Goal: Task Accomplishment & Management: Complete application form

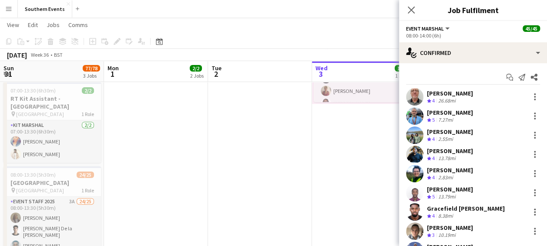
drag, startPoint x: 0, startPoint y: 0, endPoint x: 408, endPoint y: 13, distance: 408.7
click at [330, 36] on app-toolbar "Copy Paste Paste Ctrl+V Paste with crew Ctrl+Shift+V Paste linked Job [GEOGRAPH…" at bounding box center [273, 41] width 547 height 15
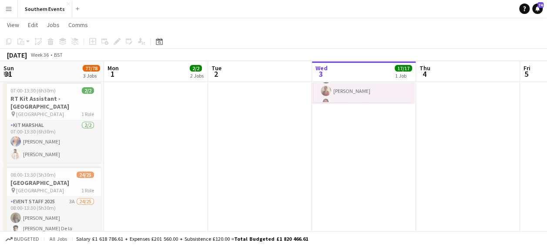
scroll to position [505, 0]
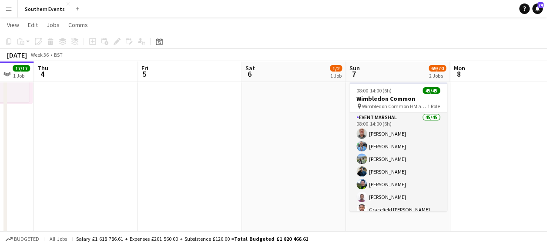
click at [413, 13] on app-navbar "Menu Boards Boards Boards All jobs Status Workforce Workforce My Workforce Recr…" at bounding box center [273, 8] width 547 height 17
click at [159, 42] on icon "Date picker" at bounding box center [159, 41] width 7 height 7
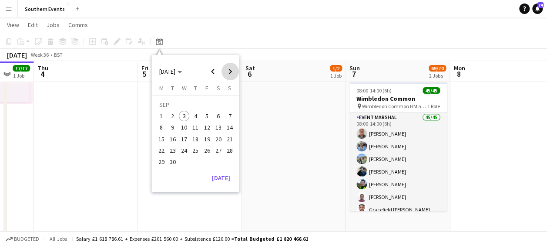
click at [233, 73] on span "Next month" at bounding box center [230, 71] width 17 height 17
click at [229, 115] on span "5" at bounding box center [230, 116] width 10 height 10
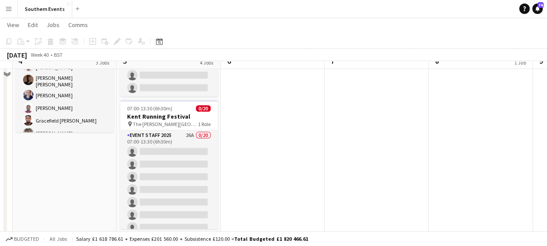
scroll to position [302, 0]
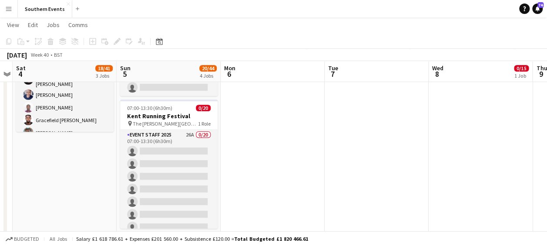
click at [59, 171] on app-date-cell "07:00-14:00 (7h) 0/1 RT Kit Assistant - [PERSON_NAME] 5k, 10k & HM pin [PERSON_…" at bounding box center [65, 44] width 104 height 499
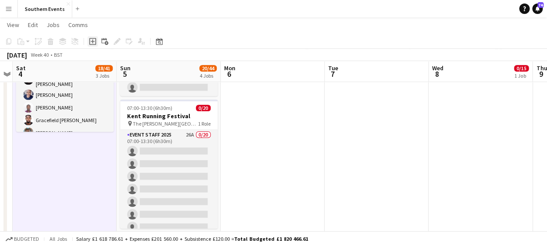
click at [91, 44] on icon at bounding box center [92, 41] width 7 height 7
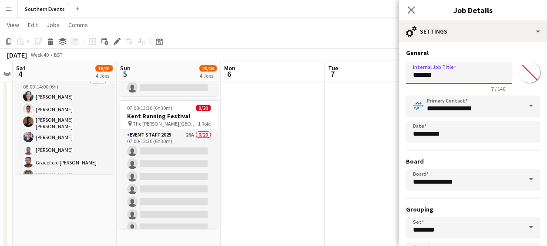
click at [436, 76] on input "*******" at bounding box center [459, 73] width 106 height 22
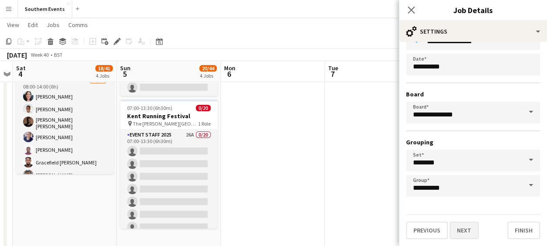
type input "**********"
click at [465, 229] on button "Next" at bounding box center [464, 229] width 29 height 17
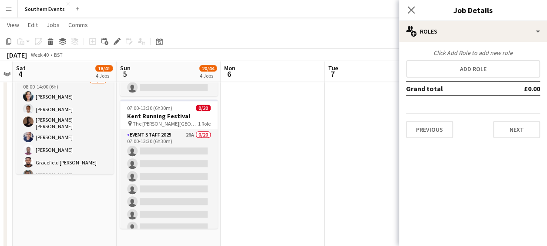
scroll to position [0, 0]
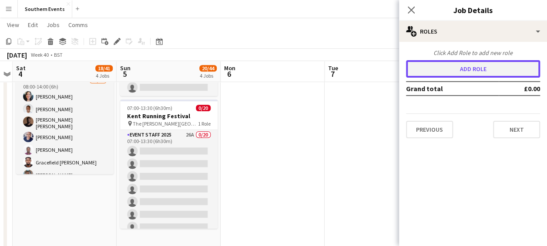
click at [475, 69] on button "Add role" at bounding box center [473, 68] width 134 height 17
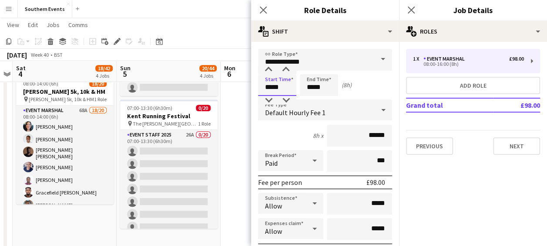
click at [270, 88] on input "*****" at bounding box center [277, 85] width 38 height 22
type input "*****"
click at [312, 88] on input "*****" at bounding box center [319, 85] width 38 height 22
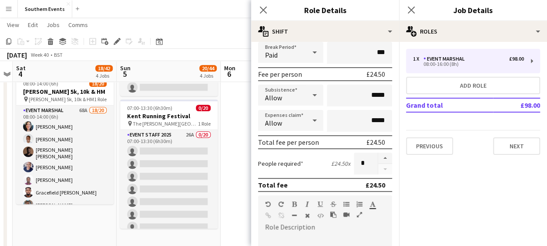
scroll to position [116, 0]
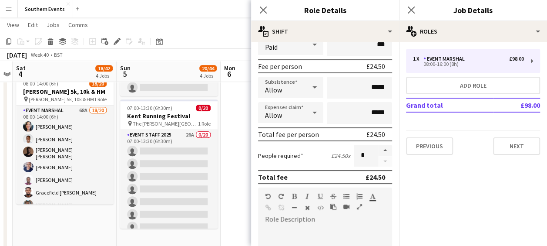
type input "*****"
click at [365, 113] on input "*****" at bounding box center [359, 113] width 65 height 22
type input "******"
click at [378, 148] on button "button" at bounding box center [385, 150] width 14 height 11
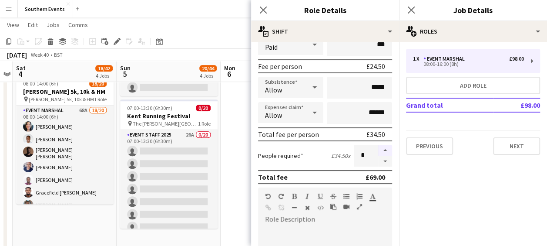
type input "*"
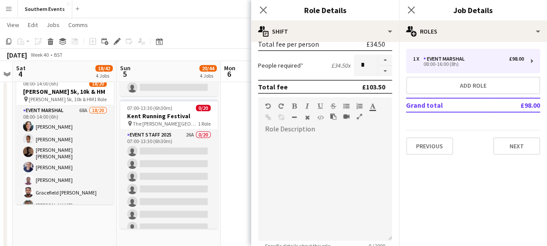
scroll to position [221, 0]
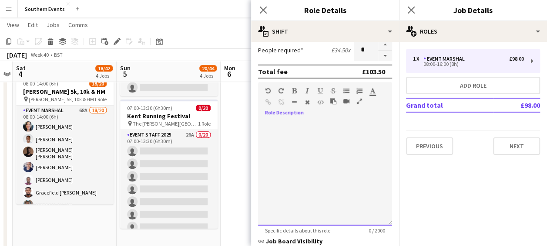
click at [287, 142] on div at bounding box center [325, 173] width 134 height 105
paste div
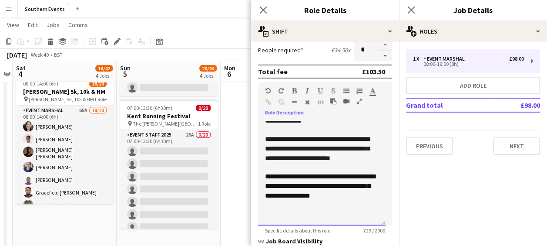
scroll to position [344, 0]
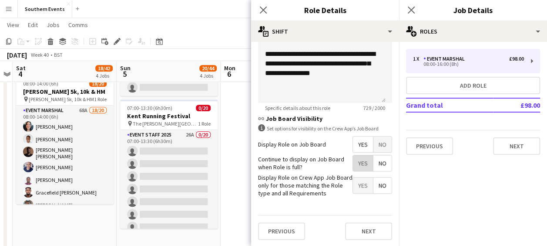
click at [356, 162] on span "Yes" at bounding box center [363, 163] width 20 height 16
click at [357, 226] on button "Next" at bounding box center [368, 230] width 47 height 17
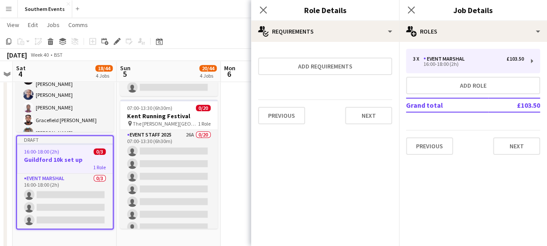
scroll to position [0, 0]
click at [364, 119] on button "Next" at bounding box center [368, 115] width 47 height 17
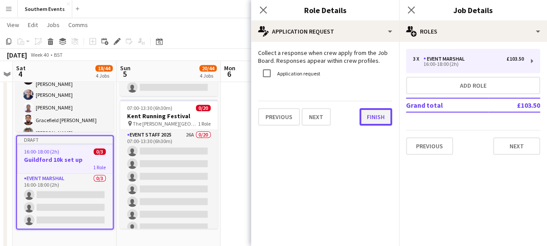
click at [364, 119] on button "Finish" at bounding box center [376, 116] width 33 height 17
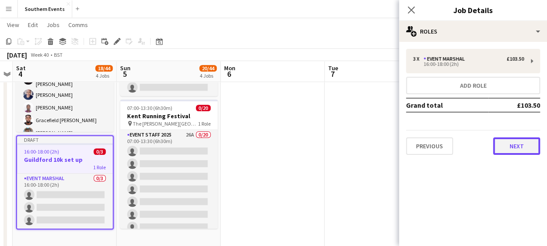
click at [502, 150] on button "Next" at bounding box center [516, 145] width 47 height 17
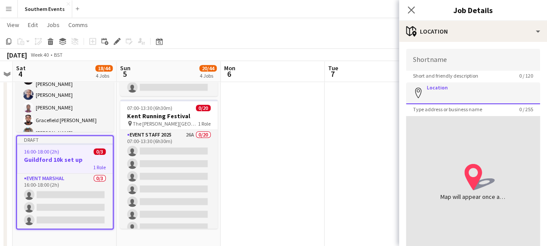
click at [443, 92] on input "Location" at bounding box center [473, 93] width 134 height 22
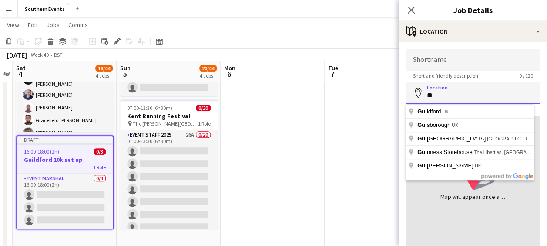
type input "*"
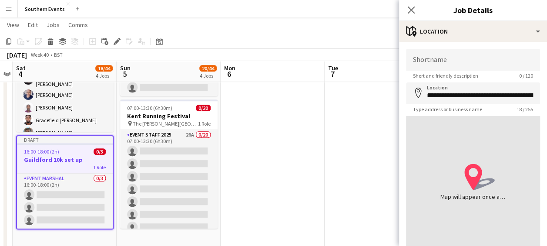
type input "**********"
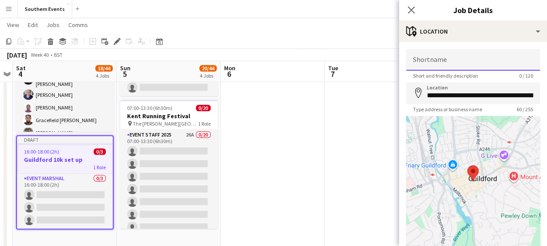
click at [437, 62] on input "Shortname" at bounding box center [473, 60] width 134 height 22
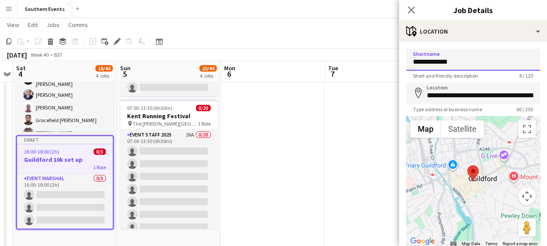
click at [437, 62] on input "**********" at bounding box center [473, 60] width 134 height 22
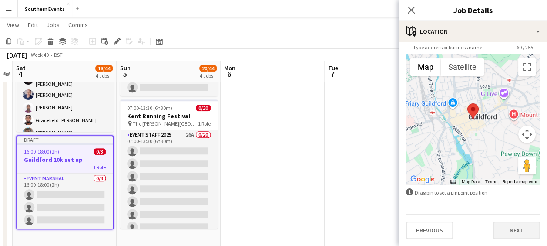
type input "**********"
click at [508, 233] on button "Next" at bounding box center [516, 229] width 47 height 17
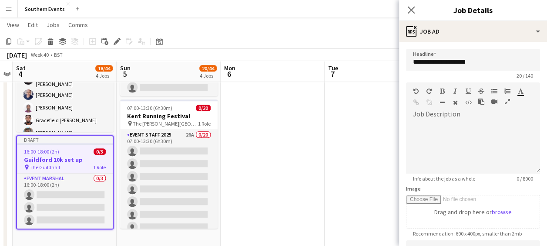
scroll to position [185, 0]
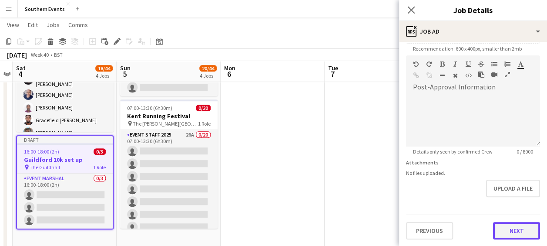
click at [502, 231] on button "Next" at bounding box center [516, 230] width 47 height 17
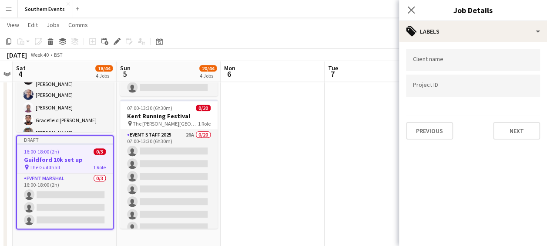
scroll to position [0, 0]
click at [513, 131] on button "Next" at bounding box center [516, 130] width 47 height 17
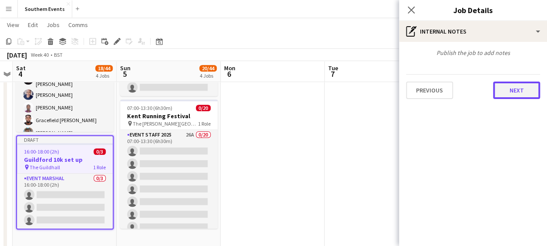
click at [518, 89] on button "Next" at bounding box center [516, 89] width 47 height 17
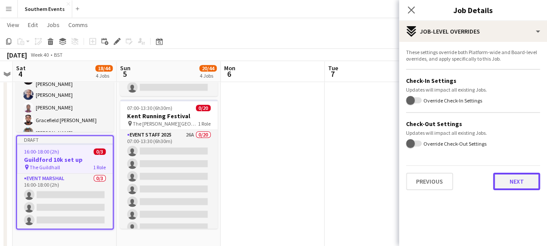
click at [517, 179] on button "Next" at bounding box center [516, 180] width 47 height 17
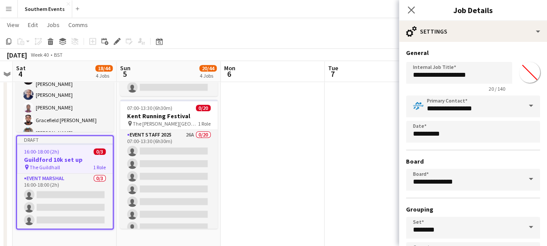
scroll to position [67, 0]
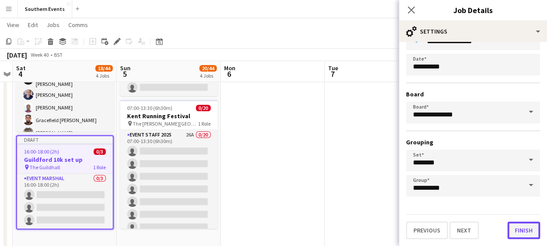
click at [516, 228] on button "Finish" at bounding box center [524, 229] width 33 height 17
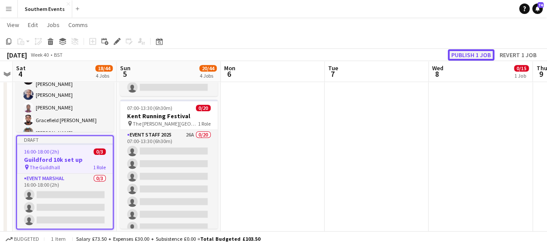
click at [466, 54] on button "Publish 1 job" at bounding box center [471, 54] width 47 height 11
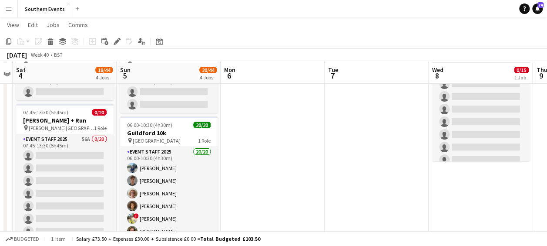
scroll to position [71, 0]
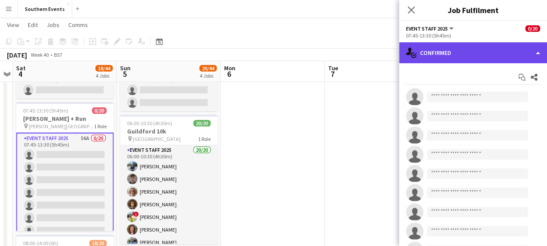
click at [448, 47] on div "single-neutral-actions-check-2 Confirmed" at bounding box center [473, 52] width 148 height 21
click at [475, 57] on div "single-neutral-actions-check-2 Confirmed" at bounding box center [473, 52] width 148 height 21
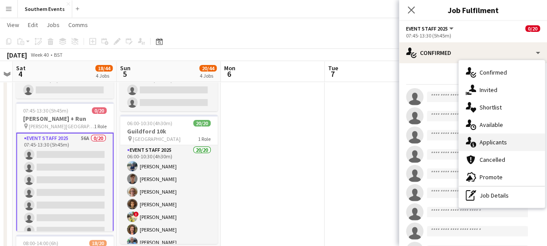
click at [492, 143] on span "Applicants" at bounding box center [493, 142] width 27 height 8
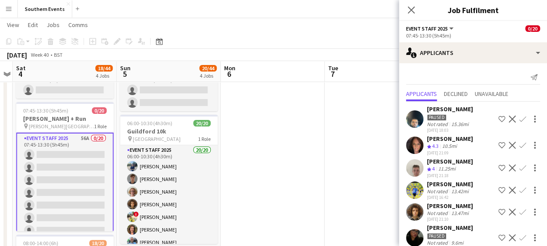
click at [519, 142] on app-icon "Confirm" at bounding box center [522, 145] width 7 height 7
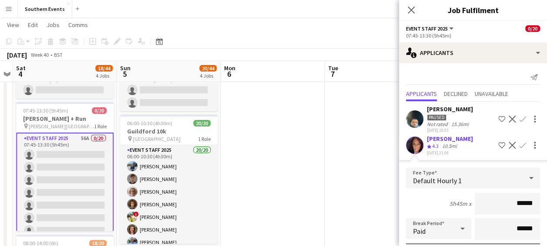
click at [519, 142] on app-icon "Confirm" at bounding box center [522, 145] width 7 height 7
drag, startPoint x: 517, startPoint y: 142, endPoint x: 499, endPoint y: 179, distance: 40.5
click at [499, 179] on app-applicant-card "[PERSON_NAME] Crew rating 4.3 10.5mi [DATE] 21:09 Shortlist crew Decline Confir…" at bounding box center [473, 244] width 148 height 219
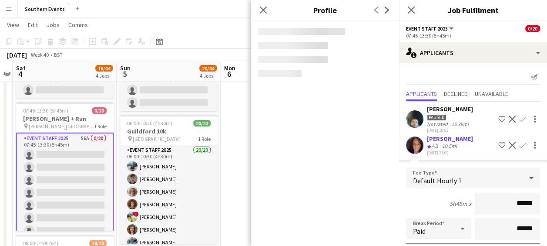
scroll to position [95, 0]
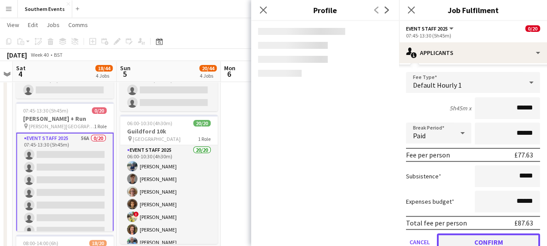
click at [475, 239] on button "Confirm" at bounding box center [488, 241] width 103 height 17
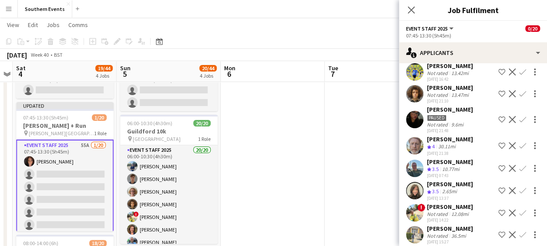
click at [475, 239] on div "[PERSON_NAME] Not rated 36.5mi [DATE] 15:27 Shortlist crew Decline Confirm" at bounding box center [473, 234] width 148 height 20
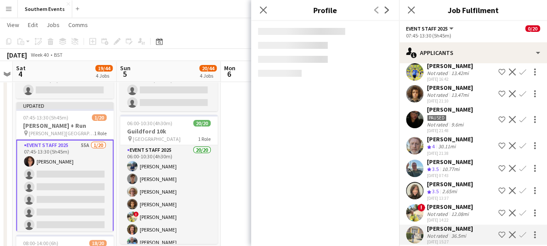
click at [475, 239] on div "[PERSON_NAME] Not rated 36.5mi [DATE] 15:27 Shortlist crew Decline Confirm" at bounding box center [473, 234] width 148 height 20
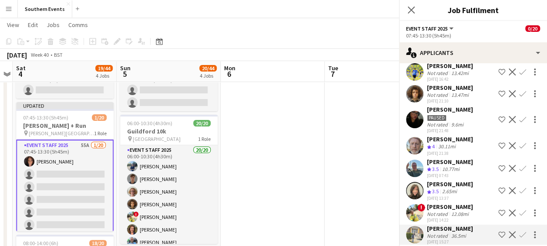
click at [475, 239] on div "[PERSON_NAME] Not rated 36.5mi [DATE] 15:27 Shortlist crew Decline Confirm" at bounding box center [473, 234] width 148 height 20
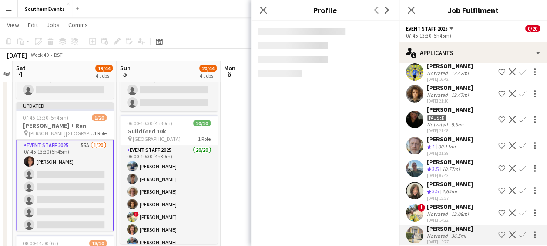
click at [475, 239] on div "[PERSON_NAME] Not rated 36.5mi [DATE] 15:27 Shortlist crew Decline Confirm" at bounding box center [473, 234] width 148 height 20
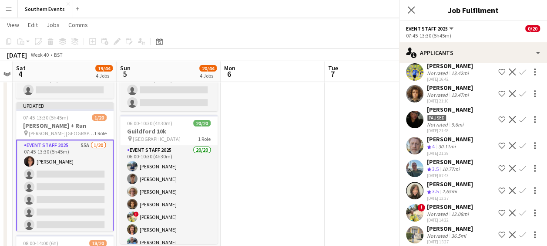
click at [475, 239] on div "[PERSON_NAME] Not rated 36.5mi [DATE] 15:27 Shortlist crew Decline Confirm" at bounding box center [473, 234] width 148 height 20
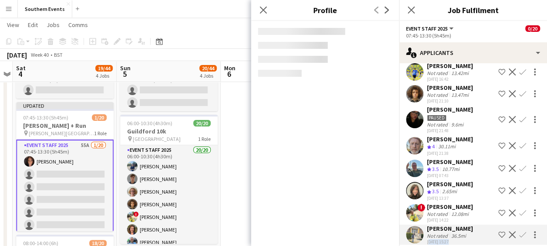
click at [475, 239] on div "[PERSON_NAME] Not rated 36.5mi [DATE] 15:27 Shortlist crew Decline Confirm" at bounding box center [473, 234] width 148 height 20
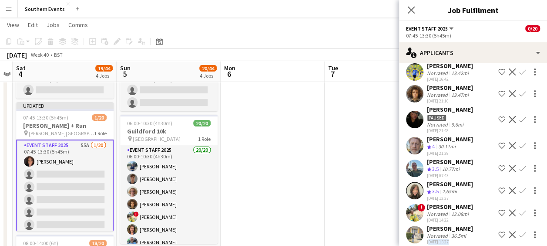
click at [475, 239] on div "[PERSON_NAME] Not rated 36.5mi [DATE] 15:27 Shortlist crew Decline Confirm" at bounding box center [473, 234] width 148 height 20
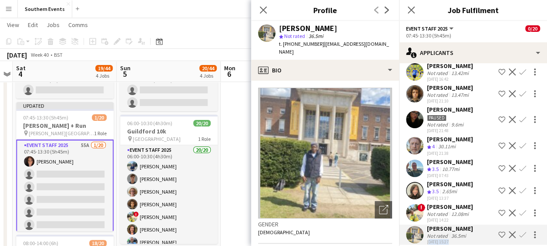
scroll to position [0, 0]
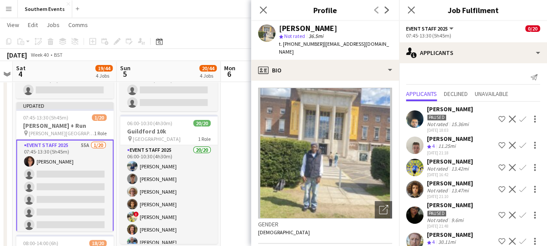
click at [507, 141] on button "Decline" at bounding box center [512, 145] width 10 height 10
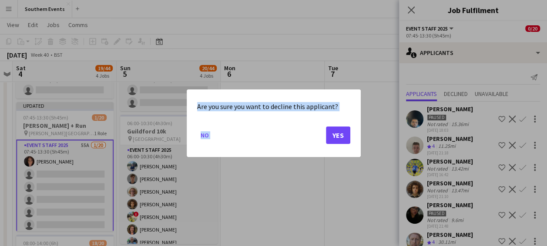
drag, startPoint x: 518, startPoint y: 145, endPoint x: 318, endPoint y: 126, distance: 201.2
click at [318, 126] on div "Are you sure you want to decline this applicant? No Yes" at bounding box center [273, 123] width 547 height 246
click at [199, 136] on button "No" at bounding box center [204, 135] width 15 height 14
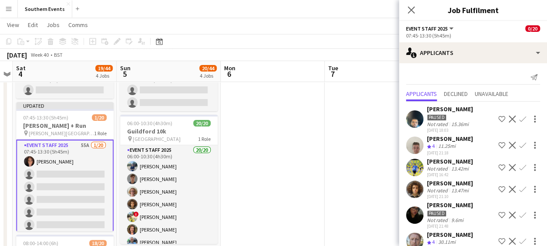
scroll to position [71, 0]
click at [519, 146] on app-icon "Confirm" at bounding box center [522, 145] width 7 height 7
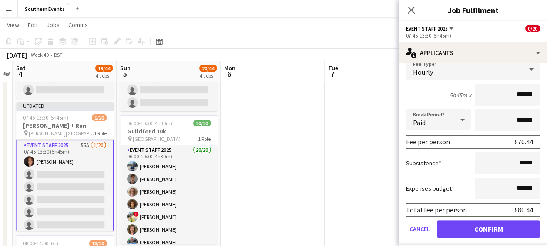
scroll to position [109, 0]
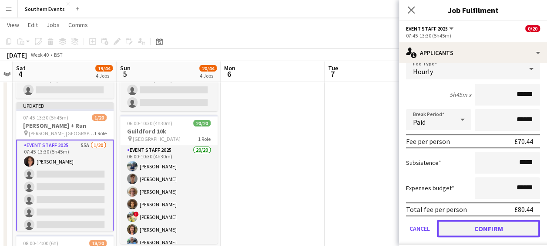
click at [472, 225] on button "Confirm" at bounding box center [488, 227] width 103 height 17
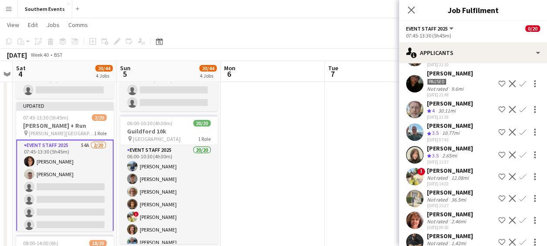
scroll to position [0, 0]
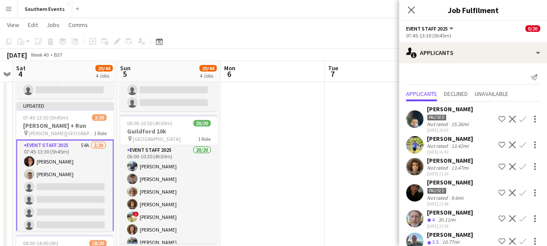
click at [519, 219] on app-icon "Confirm" at bounding box center [522, 218] width 7 height 7
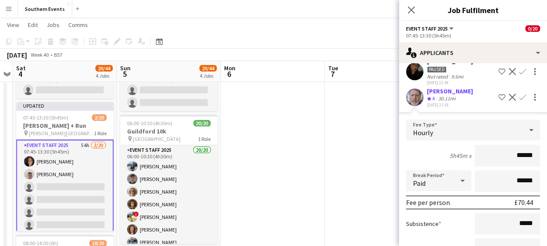
scroll to position [190, 0]
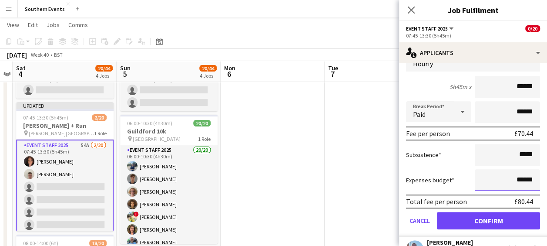
click at [484, 189] on input "******" at bounding box center [507, 180] width 65 height 22
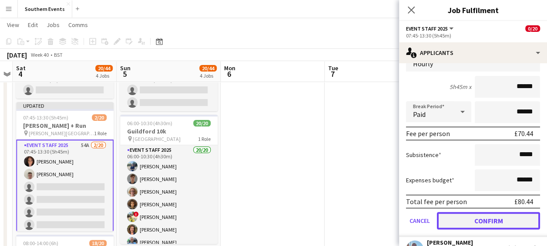
click at [475, 222] on button "Confirm" at bounding box center [488, 220] width 103 height 17
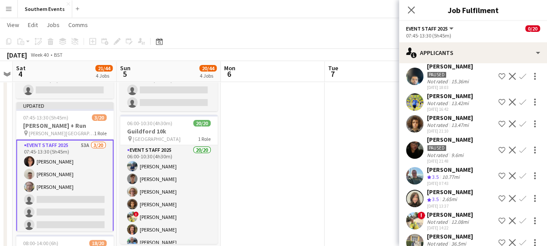
scroll to position [55, 0]
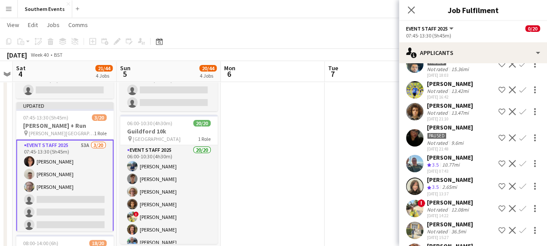
click at [519, 161] on app-icon "Confirm" at bounding box center [522, 163] width 7 height 7
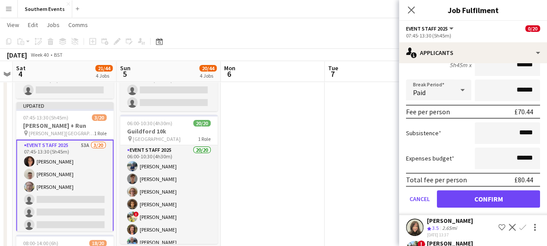
scroll to position [212, 0]
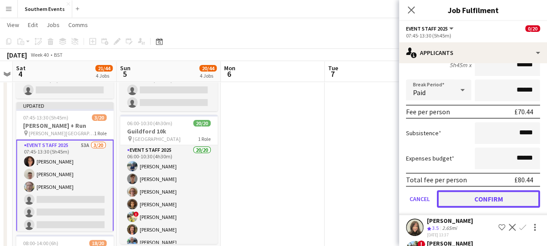
click at [479, 196] on button "Confirm" at bounding box center [488, 198] width 103 height 17
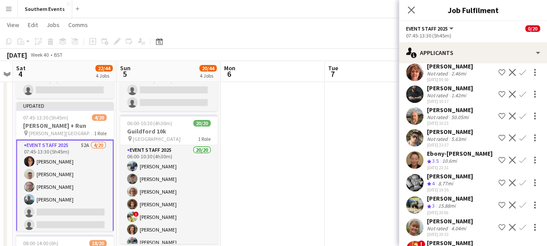
scroll to position [0, 0]
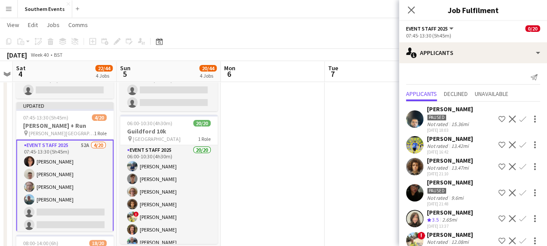
click at [519, 217] on app-icon "Confirm" at bounding box center [522, 218] width 7 height 7
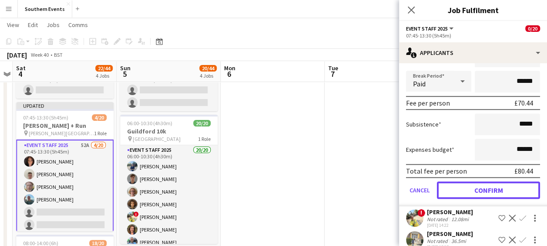
click at [471, 191] on button "Confirm" at bounding box center [488, 189] width 103 height 17
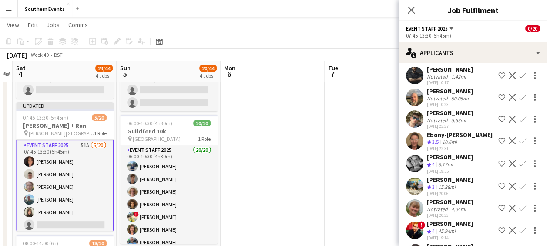
scroll to position [209, 0]
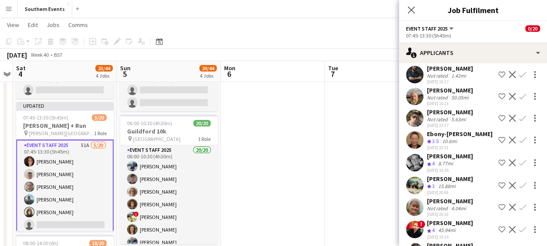
click at [519, 139] on app-icon "Confirm" at bounding box center [522, 139] width 7 height 7
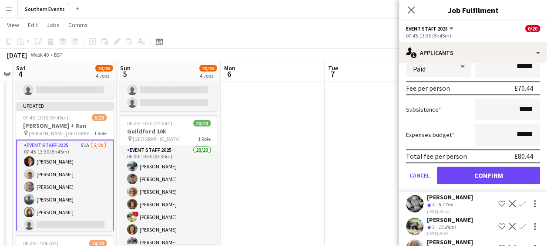
scroll to position [372, 0]
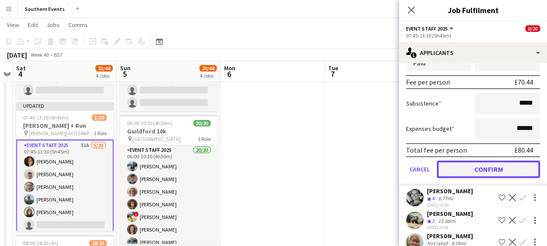
click at [480, 167] on button "Confirm" at bounding box center [488, 168] width 103 height 17
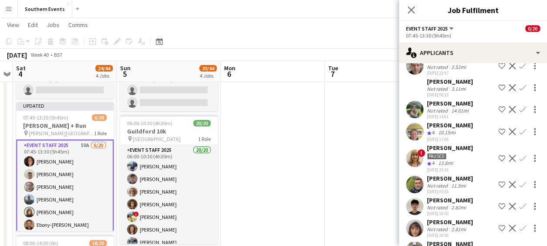
scroll to position [152, 0]
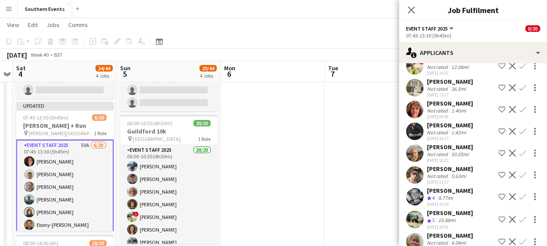
click at [480, 167] on div "[PERSON_NAME] Not rated 5.63mi [DATE] 23:37 Shortlist crew Decline Confirm" at bounding box center [473, 175] width 148 height 20
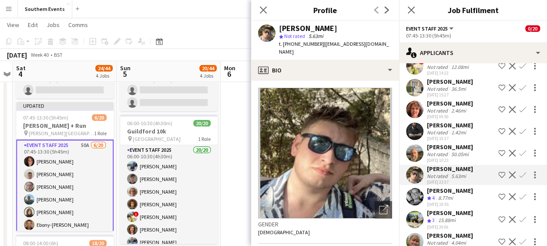
click at [519, 195] on app-icon "Confirm" at bounding box center [522, 196] width 7 height 7
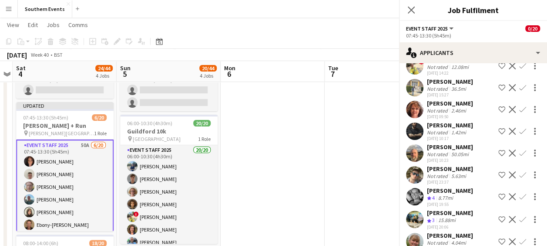
scroll to position [172, 0]
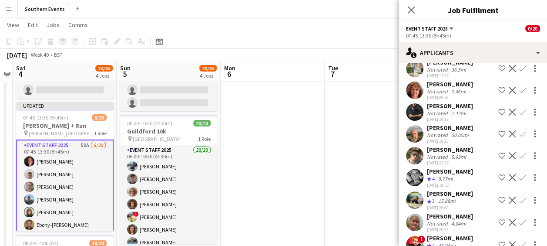
click at [519, 179] on app-icon "Confirm" at bounding box center [522, 177] width 7 height 7
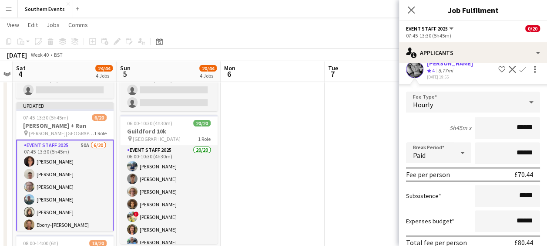
scroll to position [338, 0]
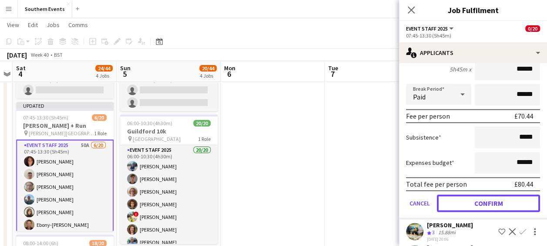
click at [469, 204] on button "Confirm" at bounding box center [488, 202] width 103 height 17
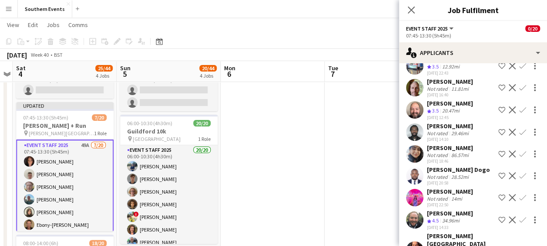
scroll to position [849, 0]
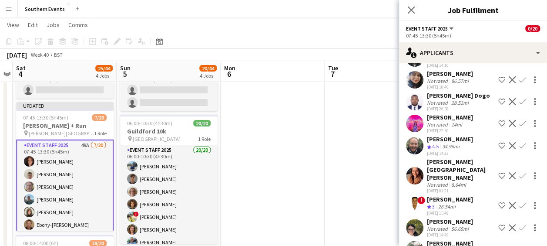
click at [519, 149] on app-icon "Confirm" at bounding box center [522, 145] width 7 height 7
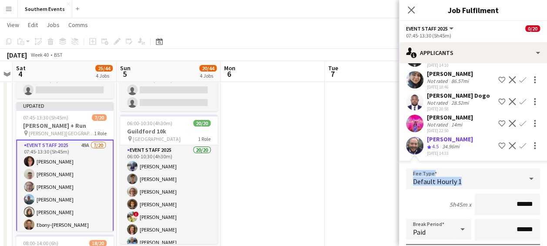
click at [516, 171] on app-applicant-card "[PERSON_NAME] Crew rating 4.5 34.96mi [DATE] 14:33 Shortlist crew Decline Confi…" at bounding box center [473, 244] width 148 height 219
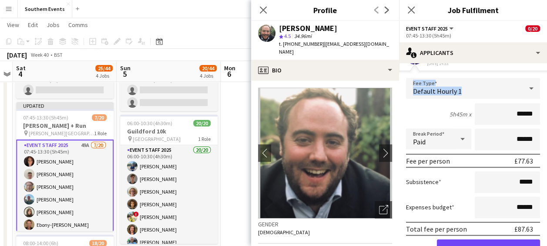
scroll to position [988, 0]
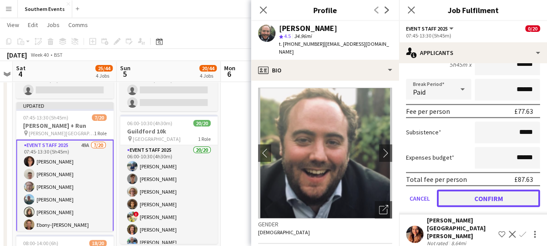
drag, startPoint x: 516, startPoint y: 171, endPoint x: 481, endPoint y: 222, distance: 62.3
click at [481, 207] on button "Confirm" at bounding box center [488, 197] width 103 height 17
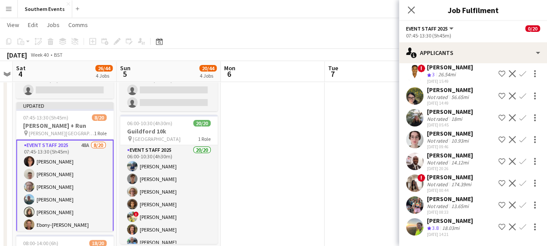
scroll to position [978, 0]
click at [519, 227] on app-icon "Confirm" at bounding box center [522, 226] width 7 height 7
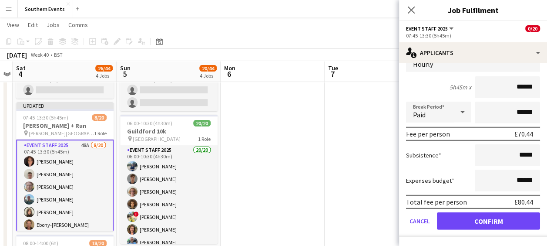
scroll to position [1176, 0]
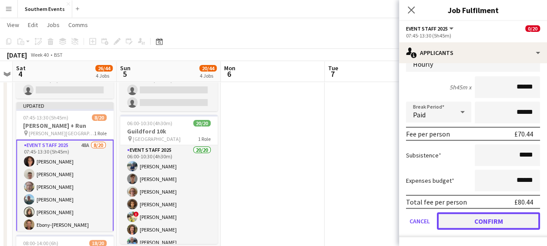
click at [484, 218] on button "Confirm" at bounding box center [488, 220] width 103 height 17
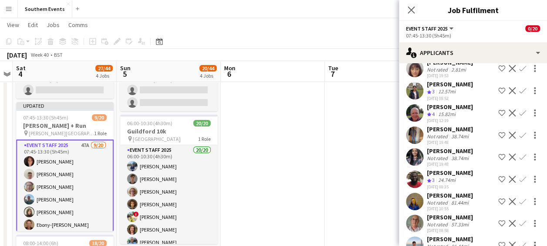
scroll to position [509, 0]
click at [473, 155] on div "[PERSON_NAME]" at bounding box center [450, 151] width 46 height 8
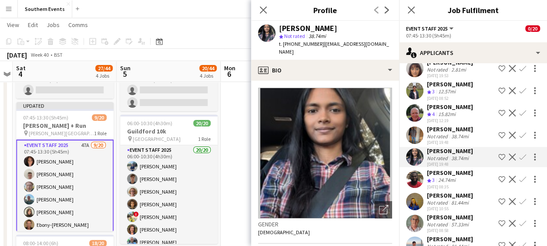
drag, startPoint x: 482, startPoint y: 163, endPoint x: 349, endPoint y: 223, distance: 145.2
click at [349, 223] on div "Gender [DEMOGRAPHIC_DATA]" at bounding box center [325, 230] width 134 height 25
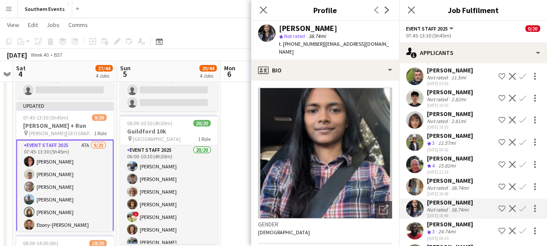
scroll to position [455, 0]
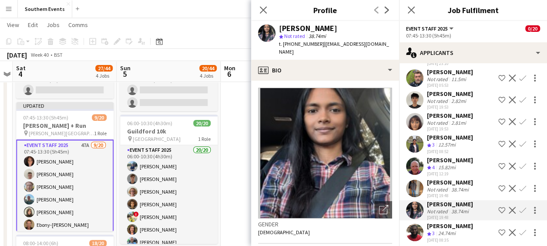
click at [519, 169] on app-icon "Confirm" at bounding box center [522, 165] width 7 height 7
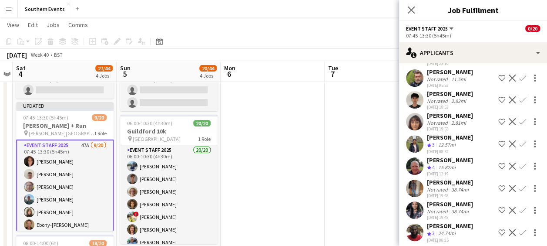
click at [519, 169] on app-icon "Confirm" at bounding box center [522, 165] width 7 height 7
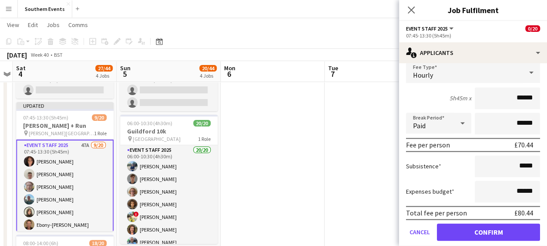
scroll to position [582, 0]
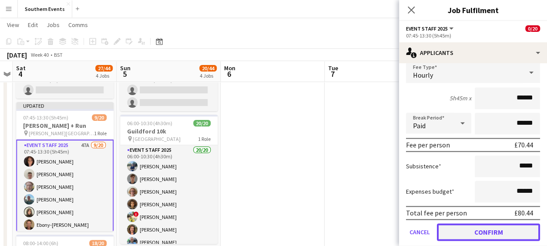
click at [469, 234] on button "Confirm" at bounding box center [488, 231] width 103 height 17
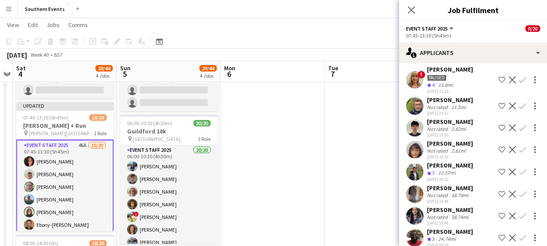
scroll to position [366, 0]
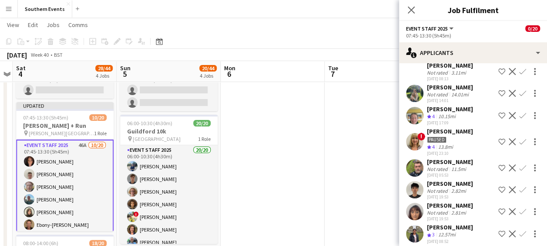
click at [519, 113] on app-icon "Confirm" at bounding box center [522, 115] width 7 height 7
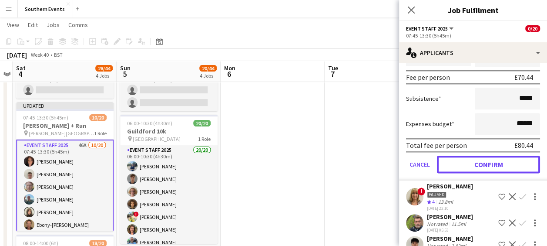
click at [465, 166] on button "Confirm" at bounding box center [488, 163] width 103 height 17
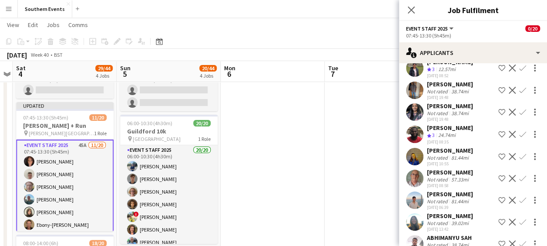
scroll to position [289, 0]
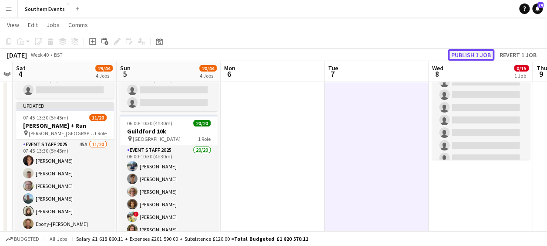
click at [462, 53] on button "Publish 1 job" at bounding box center [471, 54] width 47 height 11
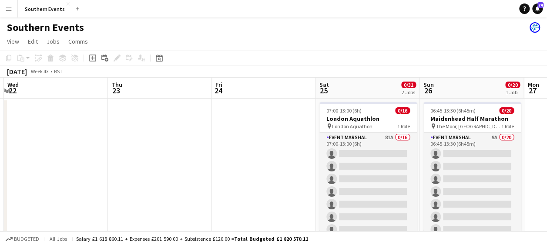
scroll to position [0, 215]
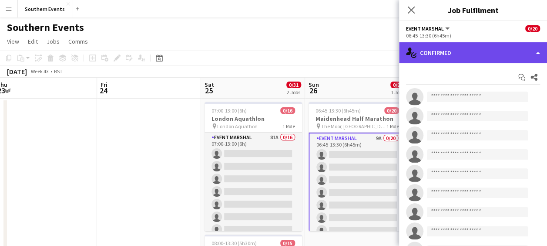
click at [474, 47] on div "single-neutral-actions-check-2 Confirmed" at bounding box center [473, 52] width 148 height 21
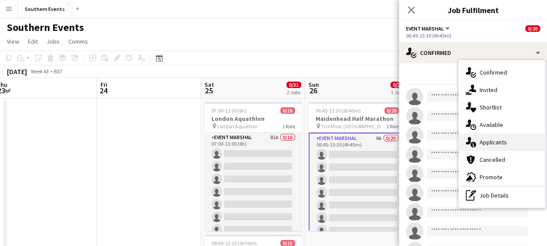
click at [483, 142] on span "Applicants" at bounding box center [493, 142] width 27 height 8
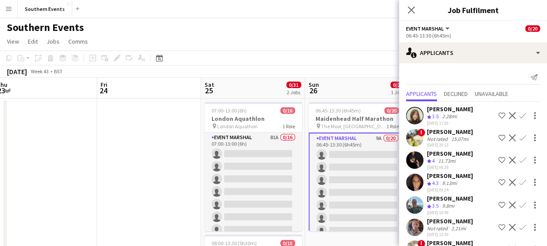
click at [519, 115] on app-icon "Confirm" at bounding box center [522, 115] width 7 height 7
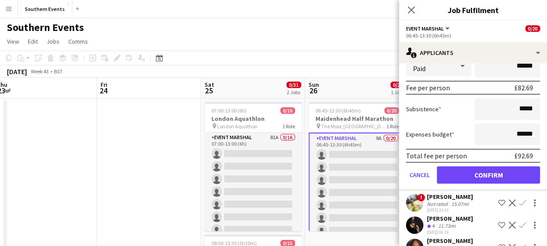
scroll to position [139, 0]
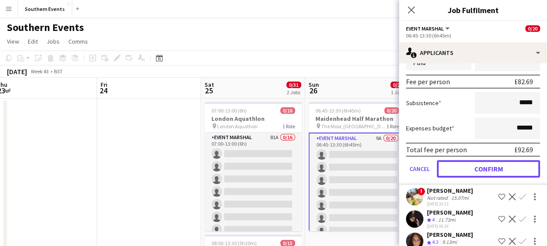
click at [479, 174] on button "Confirm" at bounding box center [488, 168] width 103 height 17
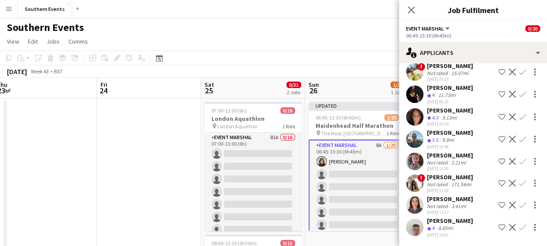
scroll to position [0, 0]
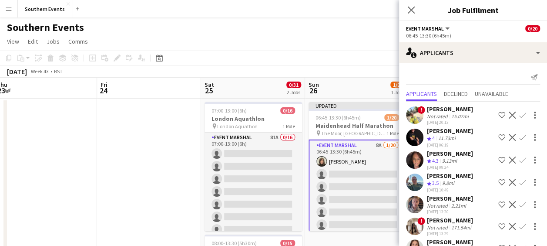
click at [519, 112] on app-icon "Confirm" at bounding box center [522, 114] width 7 height 7
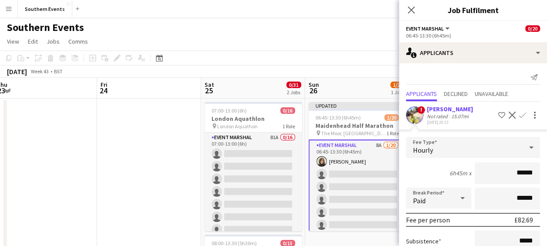
click at [415, 116] on app-user-avatar at bounding box center [414, 114] width 17 height 17
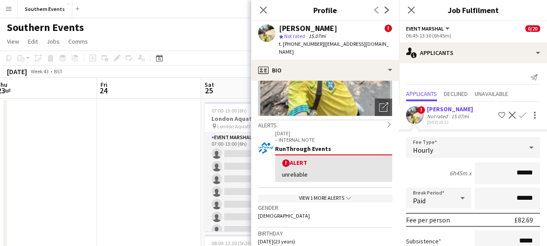
scroll to position [106, 0]
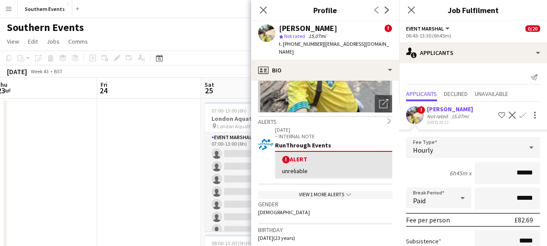
click at [519, 112] on app-icon "Confirm" at bounding box center [522, 114] width 7 height 7
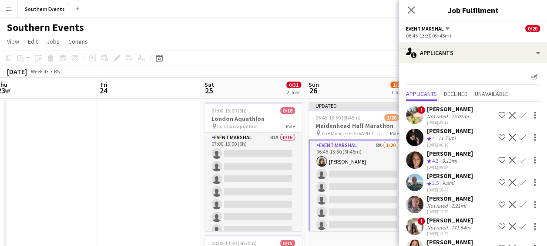
click at [519, 112] on app-icon "Confirm" at bounding box center [522, 114] width 7 height 7
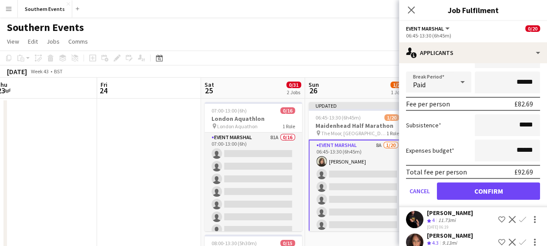
scroll to position [121, 0]
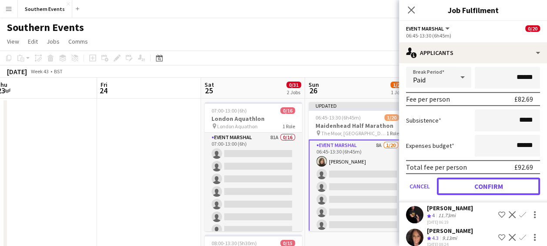
click at [478, 191] on button "Confirm" at bounding box center [488, 185] width 103 height 17
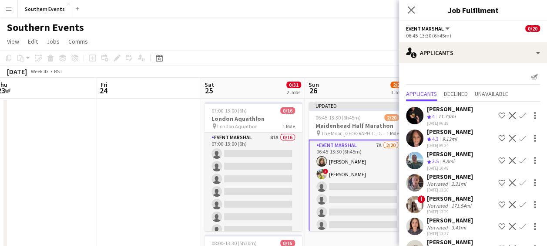
click at [519, 114] on app-icon "Confirm" at bounding box center [522, 115] width 7 height 7
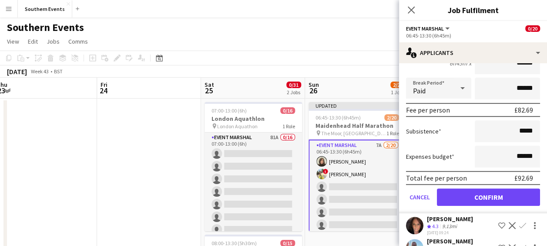
scroll to position [112, 0]
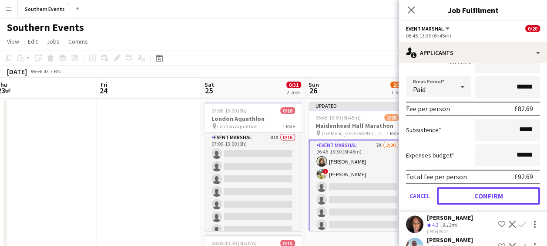
click at [462, 187] on button "Confirm" at bounding box center [488, 195] width 103 height 17
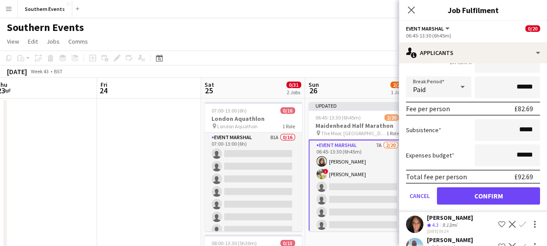
scroll to position [0, 0]
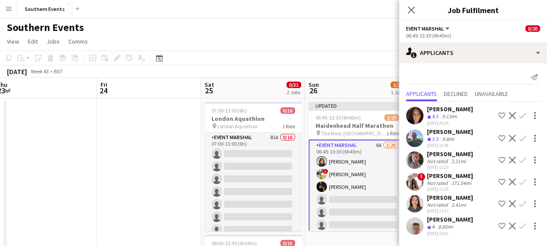
click at [523, 113] on app-icon "Confirm" at bounding box center [522, 115] width 7 height 7
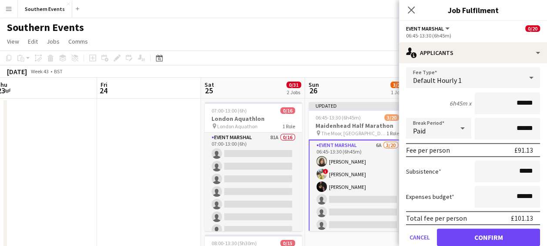
scroll to position [151, 0]
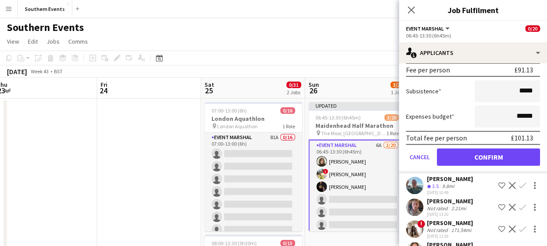
click at [462, 175] on div "[PERSON_NAME]" at bounding box center [450, 179] width 46 height 8
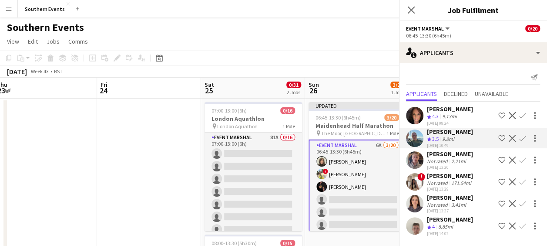
scroll to position [0, 0]
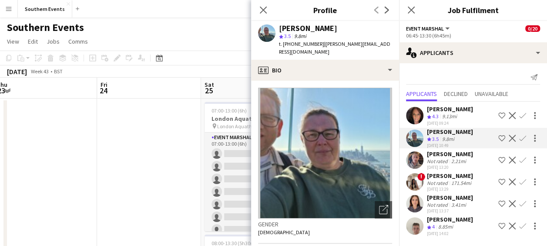
click at [523, 114] on app-icon "Confirm" at bounding box center [522, 115] width 7 height 7
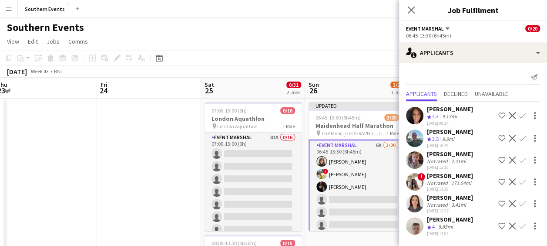
click at [523, 114] on app-icon "Confirm" at bounding box center [522, 115] width 7 height 7
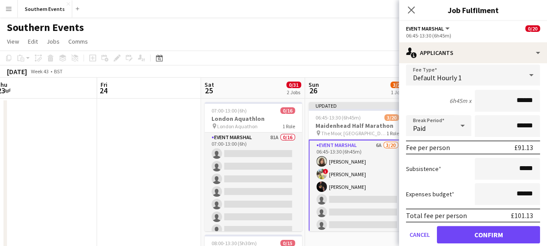
scroll to position [85, 0]
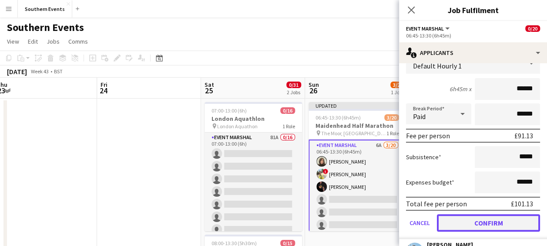
click at [460, 217] on button "Confirm" at bounding box center [488, 222] width 103 height 17
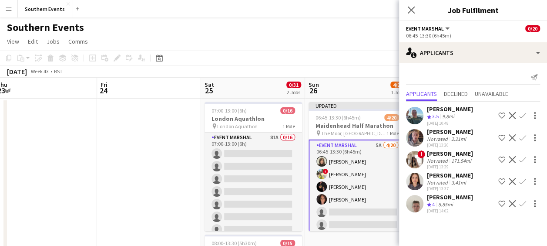
scroll to position [0, 0]
click at [523, 112] on app-icon "Confirm" at bounding box center [522, 115] width 7 height 7
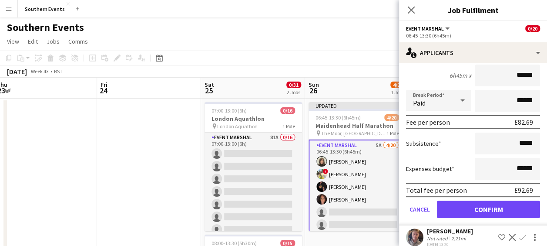
scroll to position [132, 0]
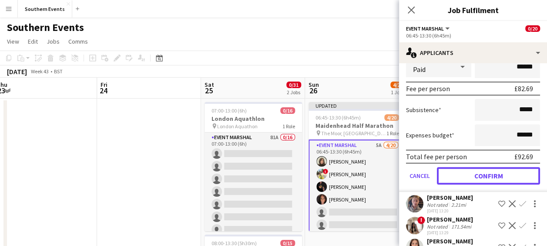
click at [470, 174] on button "Confirm" at bounding box center [488, 175] width 103 height 17
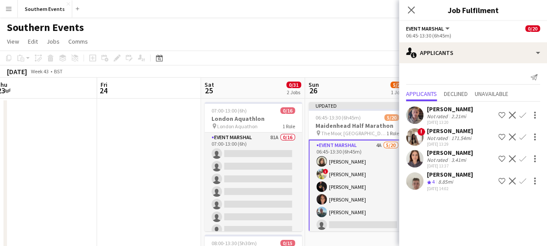
scroll to position [0, 0]
click at [520, 115] on app-icon "Confirm" at bounding box center [522, 114] width 7 height 7
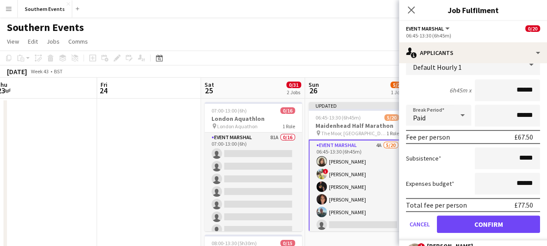
scroll to position [109, 0]
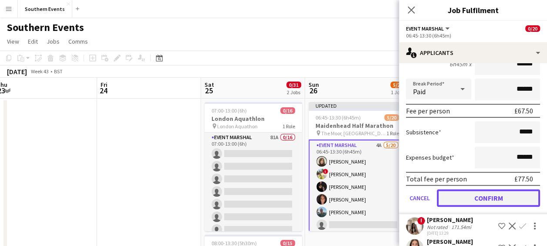
click at [469, 205] on button "Confirm" at bounding box center [488, 197] width 103 height 17
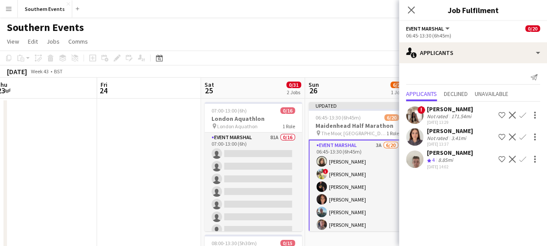
scroll to position [0, 0]
click at [522, 135] on app-icon "Confirm" at bounding box center [522, 136] width 7 height 7
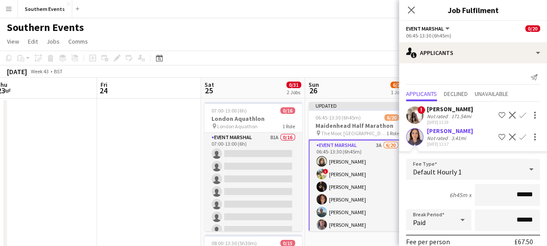
scroll to position [110, 0]
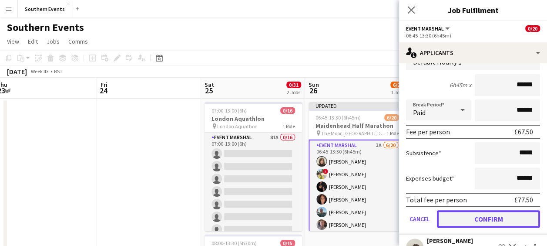
click at [462, 214] on button "Confirm" at bounding box center [488, 218] width 103 height 17
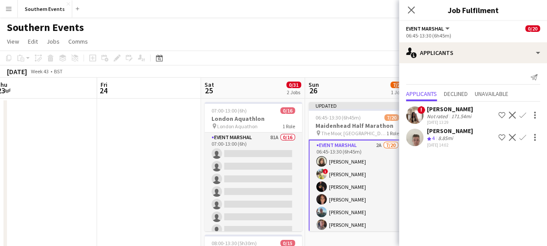
scroll to position [0, 0]
click at [524, 136] on app-icon "Confirm" at bounding box center [522, 137] width 7 height 7
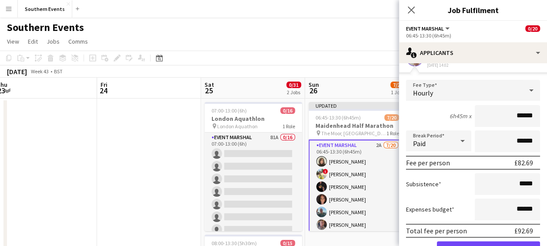
scroll to position [99, 0]
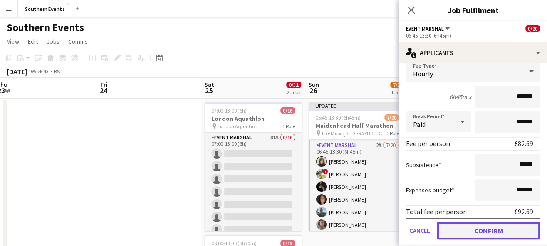
click at [465, 230] on button "Confirm" at bounding box center [488, 230] width 103 height 17
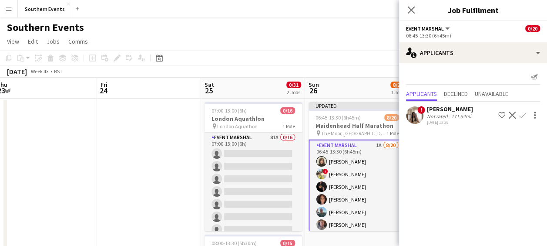
scroll to position [0, 0]
click at [350, 48] on app-page-menu "View Day view expanded Day view collapsed Month view Date picker Jump to [DATE]…" at bounding box center [273, 42] width 547 height 17
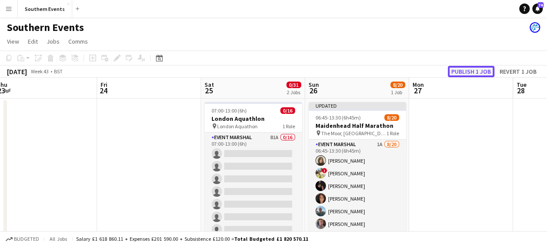
click at [458, 70] on button "Publish 1 job" at bounding box center [471, 71] width 47 height 11
